Goal: Contribute content

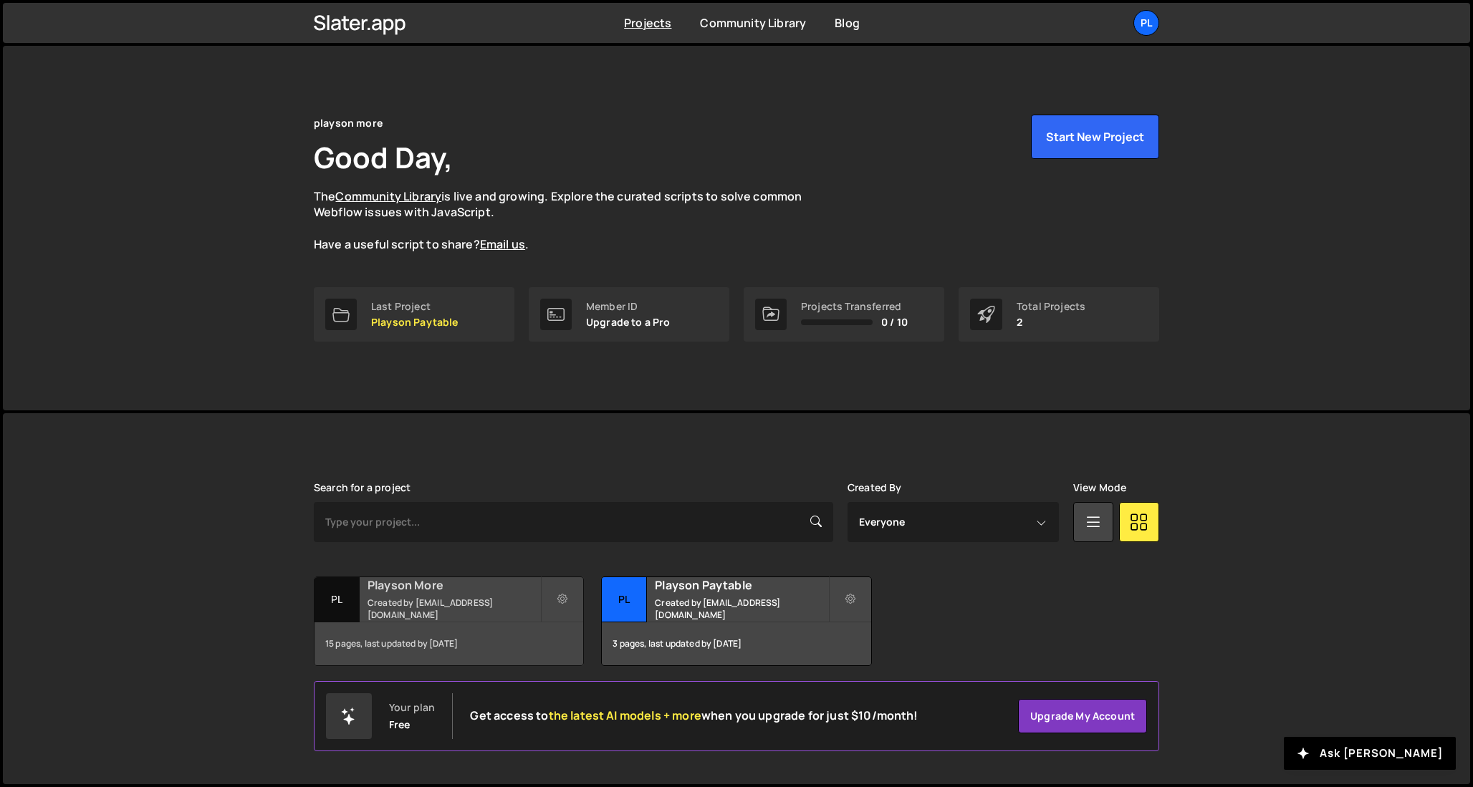
click at [458, 599] on div "Playson More Created by [EMAIL_ADDRESS][DOMAIN_NAME]" at bounding box center [448, 599] width 269 height 44
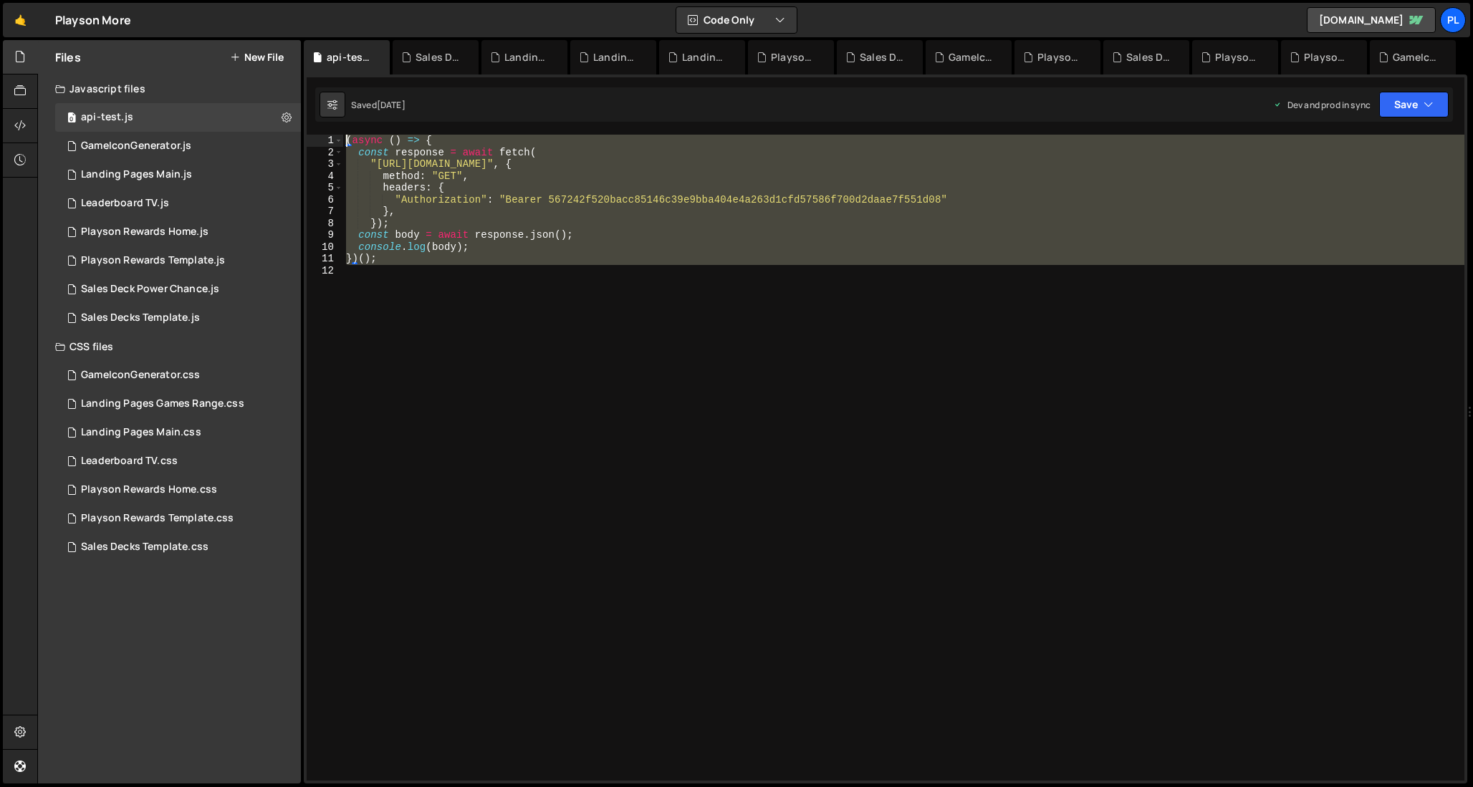
drag, startPoint x: 385, startPoint y: 272, endPoint x: 252, endPoint y: 97, distance: 219.3
click at [252, 97] on div "Files New File Javascript files 0 api-test.js 0 1 GameIconGenerator.js 0 2 Land…" at bounding box center [754, 412] width 1435 height 744
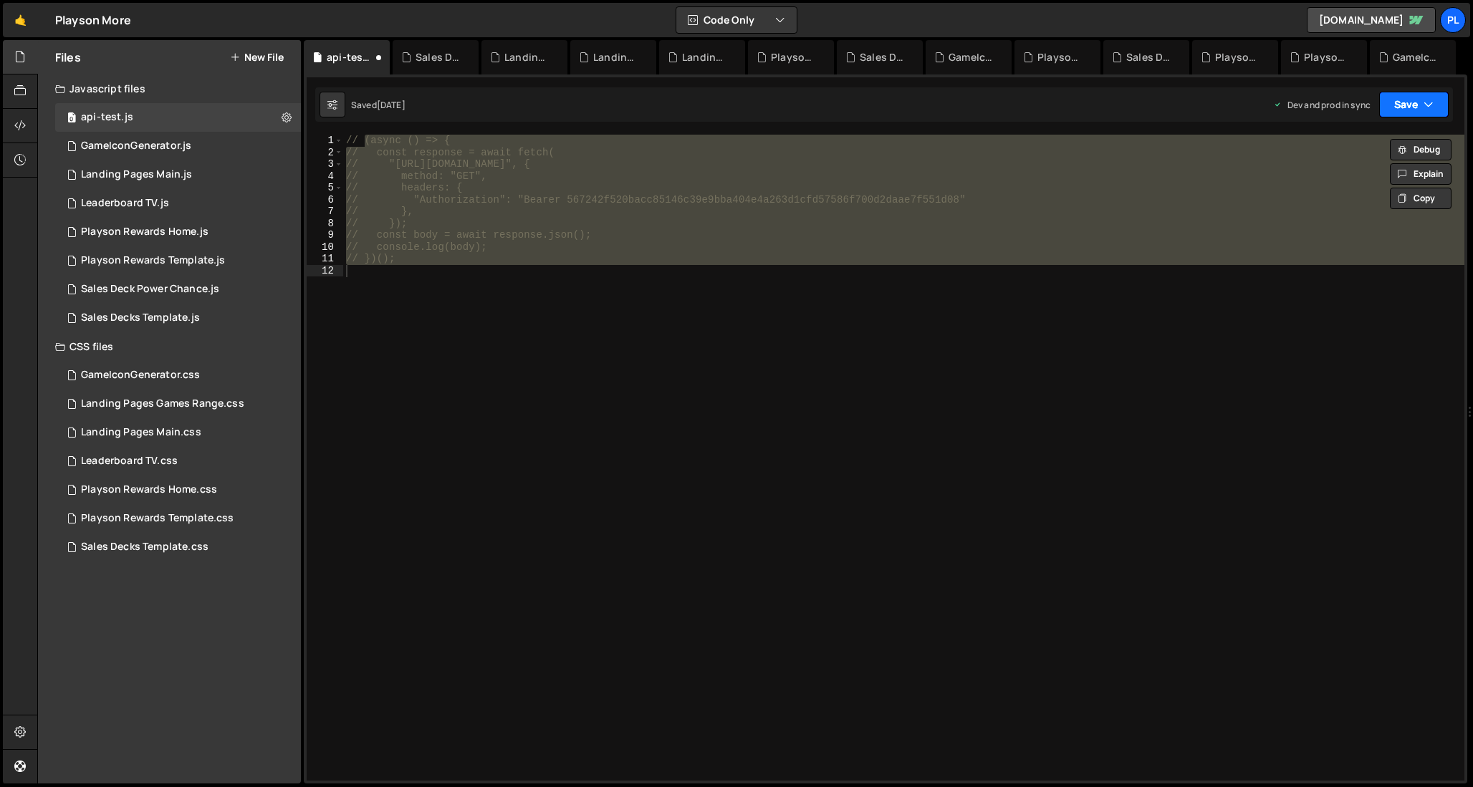
click at [1401, 104] on button "Save" at bounding box center [1413, 105] width 69 height 26
click at [1387, 191] on div "Save to Production S" at bounding box center [1365, 186] width 149 height 14
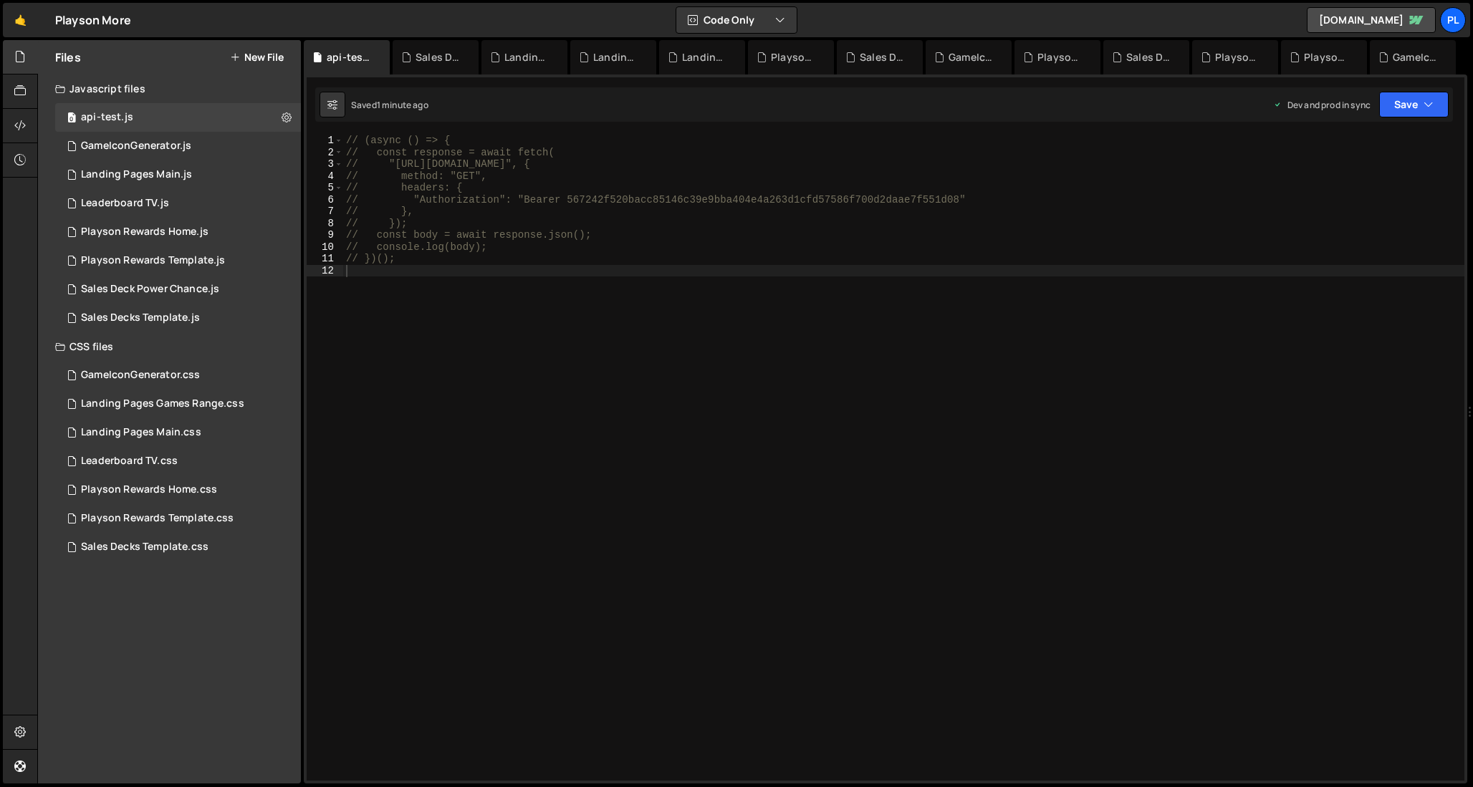
click at [825, 179] on div "// (async () => { // const response = await fetch( // "https://api.webflow.com/…" at bounding box center [903, 470] width 1121 height 670
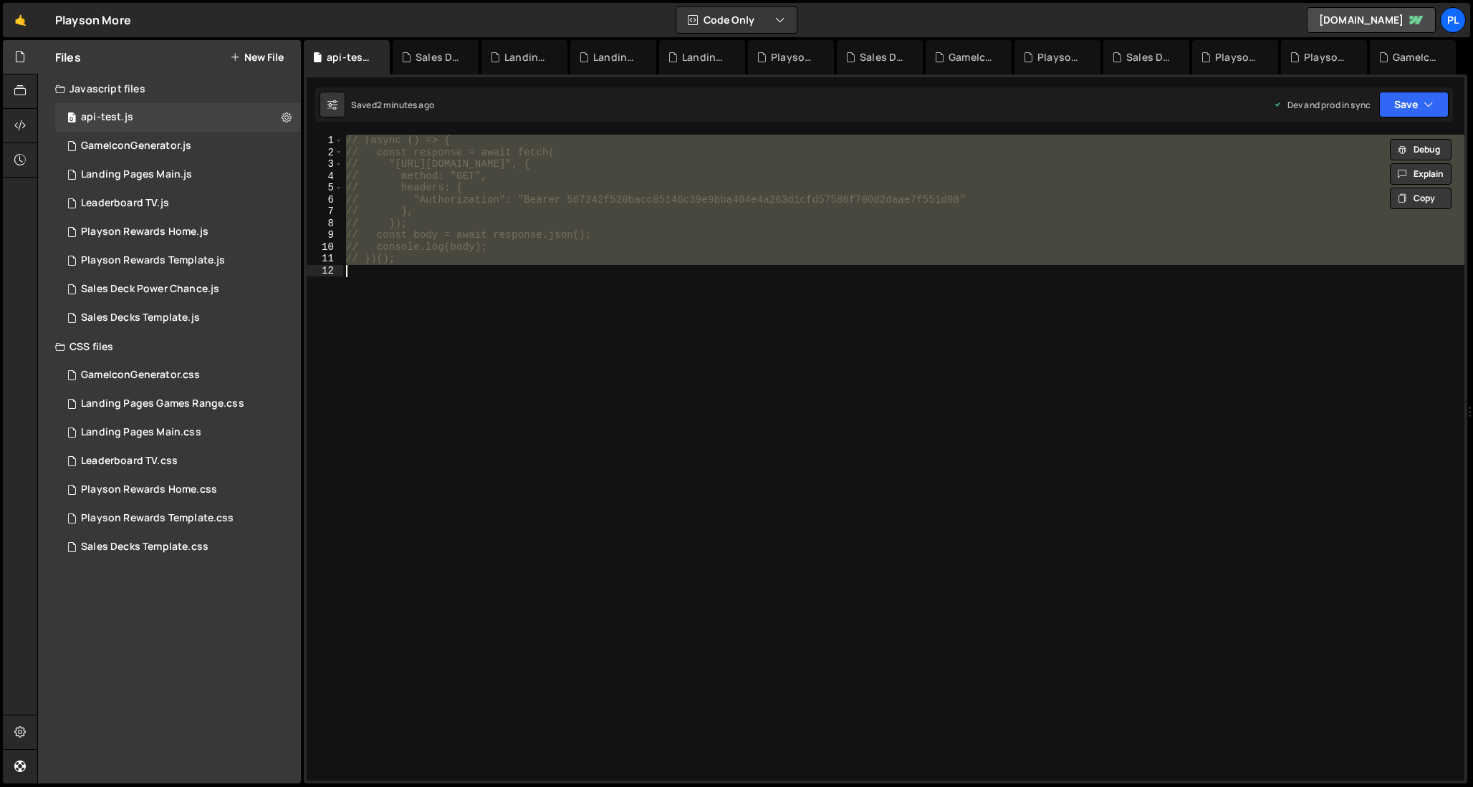
click at [561, 191] on div "// (async () => { // const response = await fetch( // "https://api.webflow.com/…" at bounding box center [903, 470] width 1121 height 670
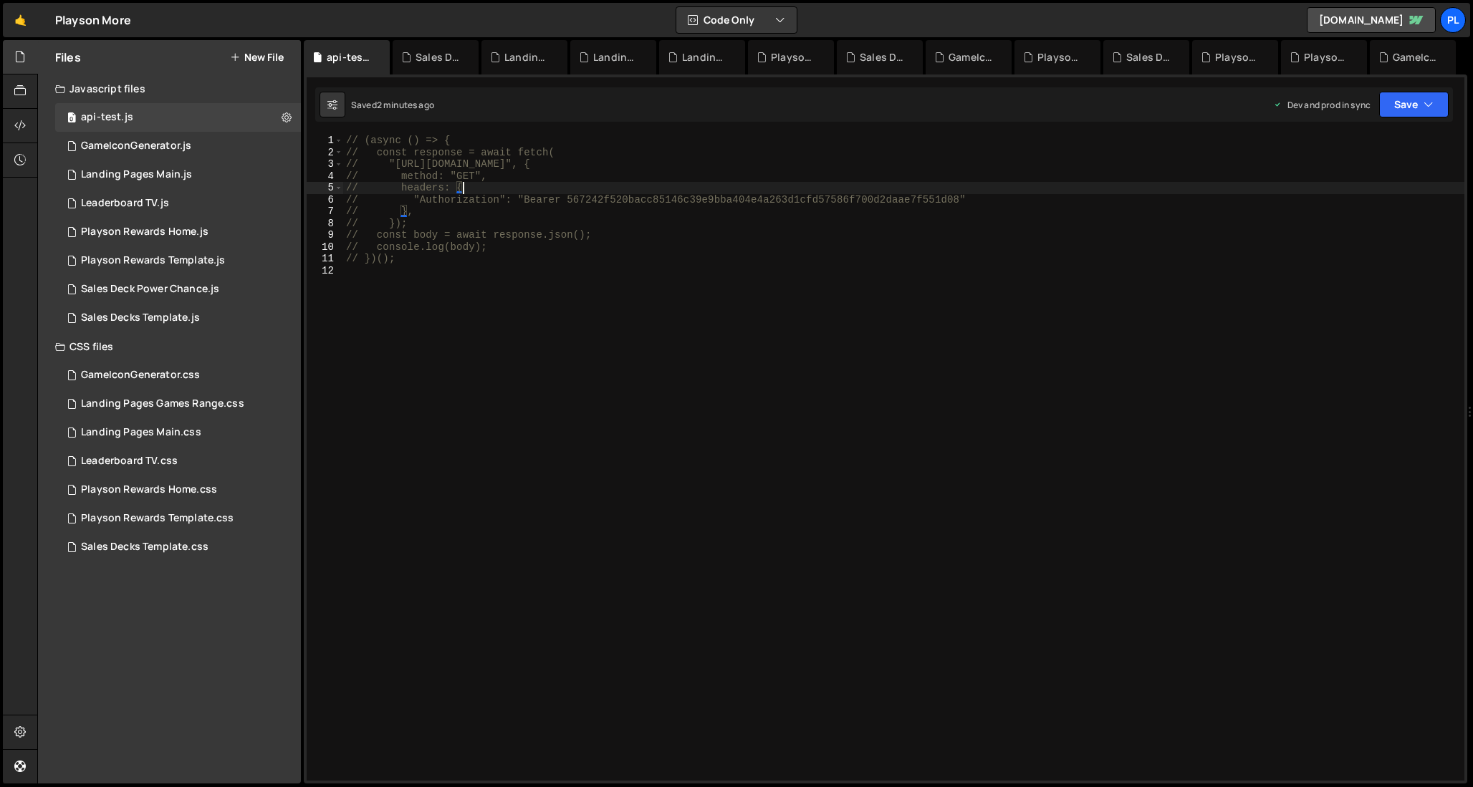
click at [584, 253] on div "// (async () => { // const response = await fetch( // "https://api.webflow.com/…" at bounding box center [903, 470] width 1121 height 670
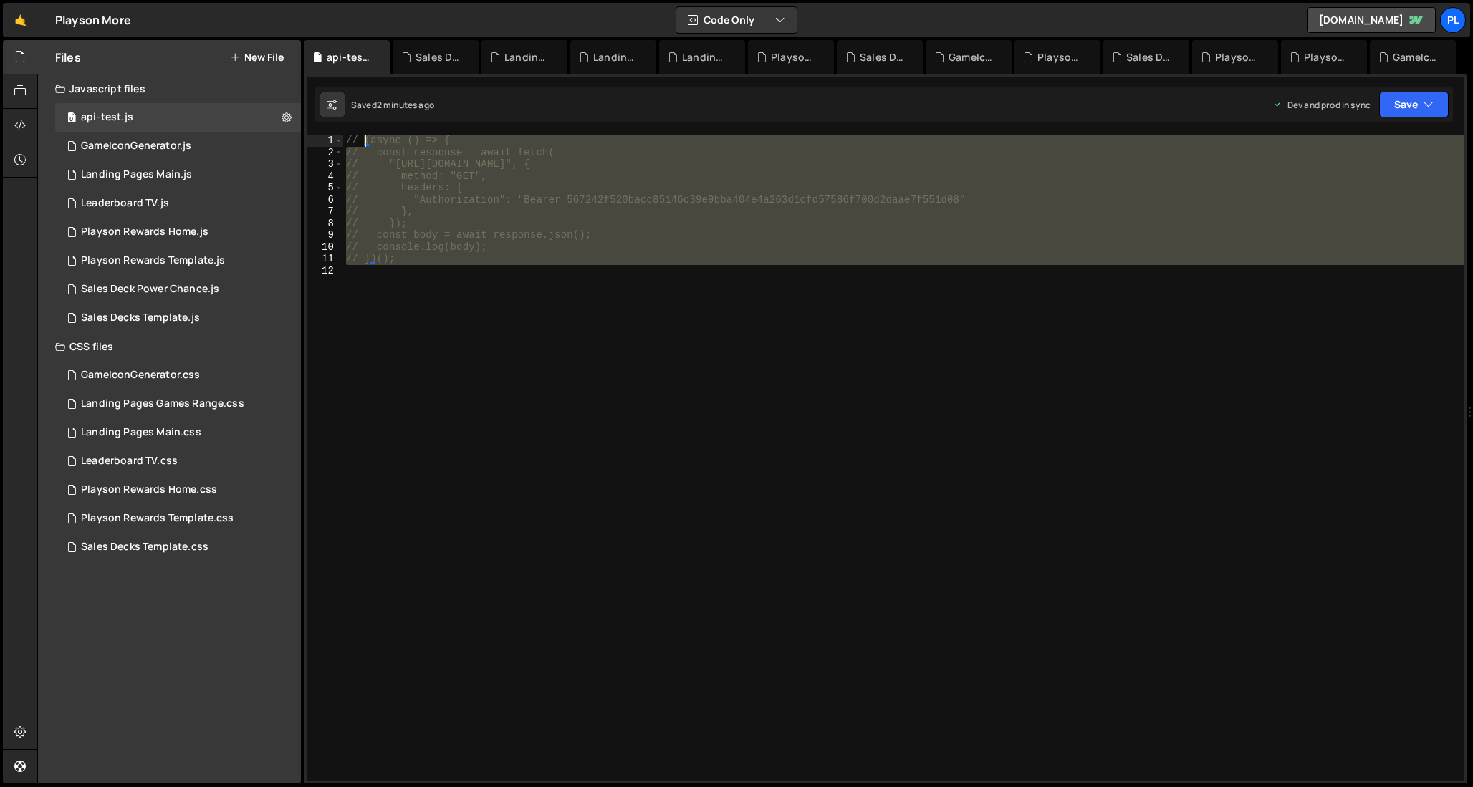
drag, startPoint x: 458, startPoint y: 265, endPoint x: 365, endPoint y: 141, distance: 154.6
click at [365, 141] on div "// (async () => { // const response = await fetch( // "https://api.webflow.com/…" at bounding box center [903, 470] width 1121 height 670
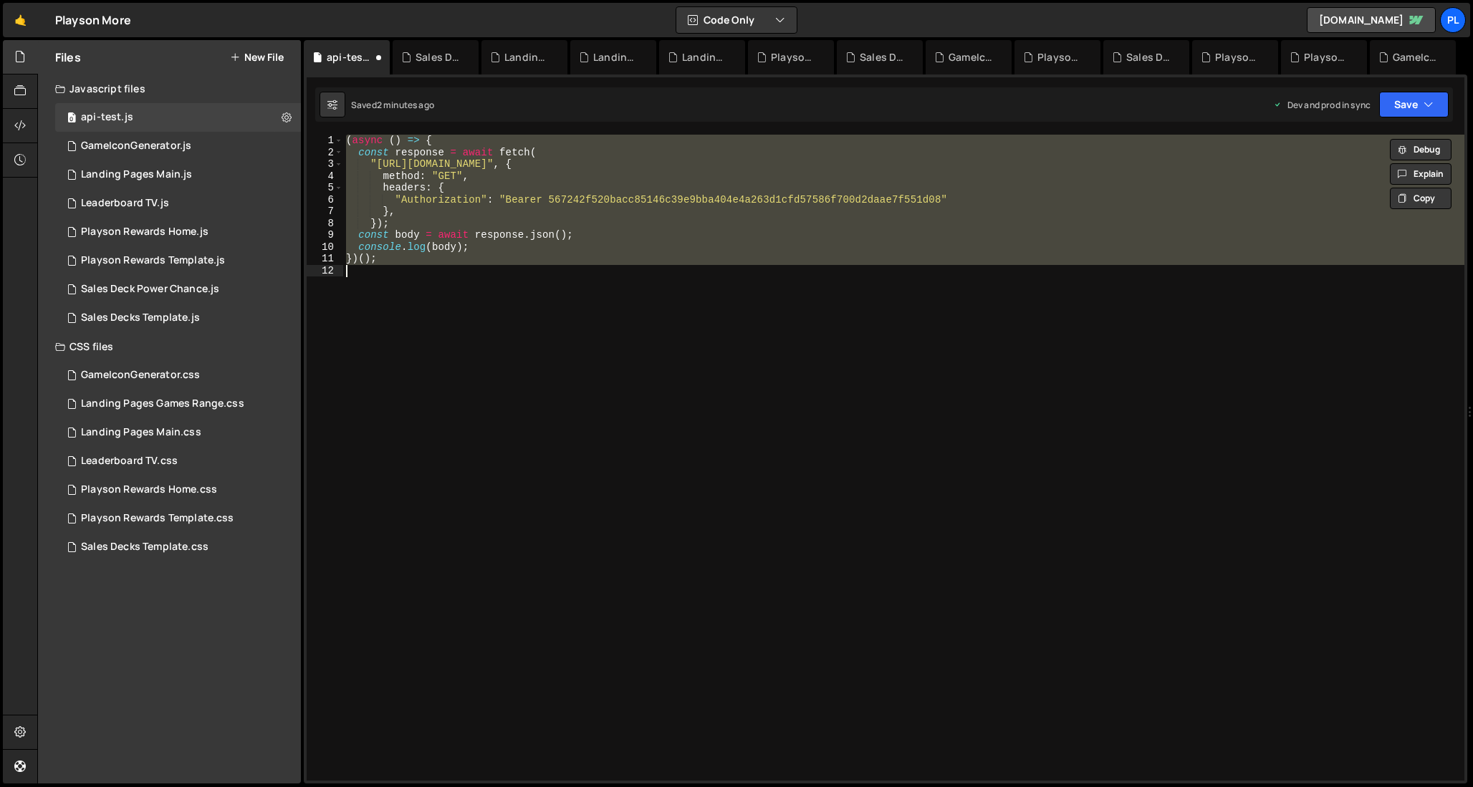
type textarea "// })();"
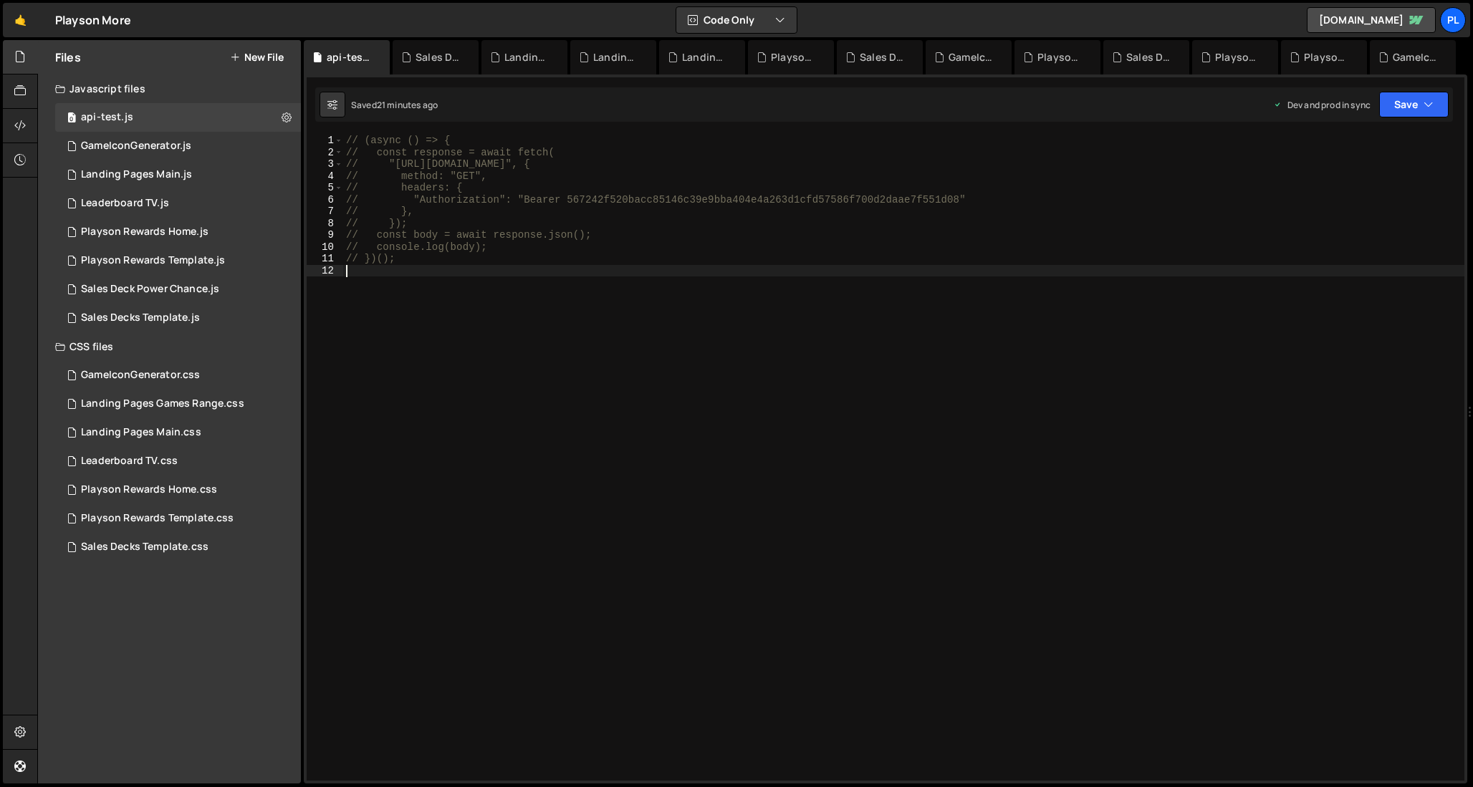
click at [589, 202] on div "// (async () => { // const response = await fetch( // "https://api.webflow.com/…" at bounding box center [903, 470] width 1121 height 670
type textarea "// "Authorization": "Bearer 567242f520bacc85146c39e9bba404e4a263d1cfd57586f700d…"
click at [589, 202] on div "// (async () => { // const response = await fetch( // "https://api.webflow.com/…" at bounding box center [903, 470] width 1121 height 670
